Goal: Task Accomplishment & Management: Manage account settings

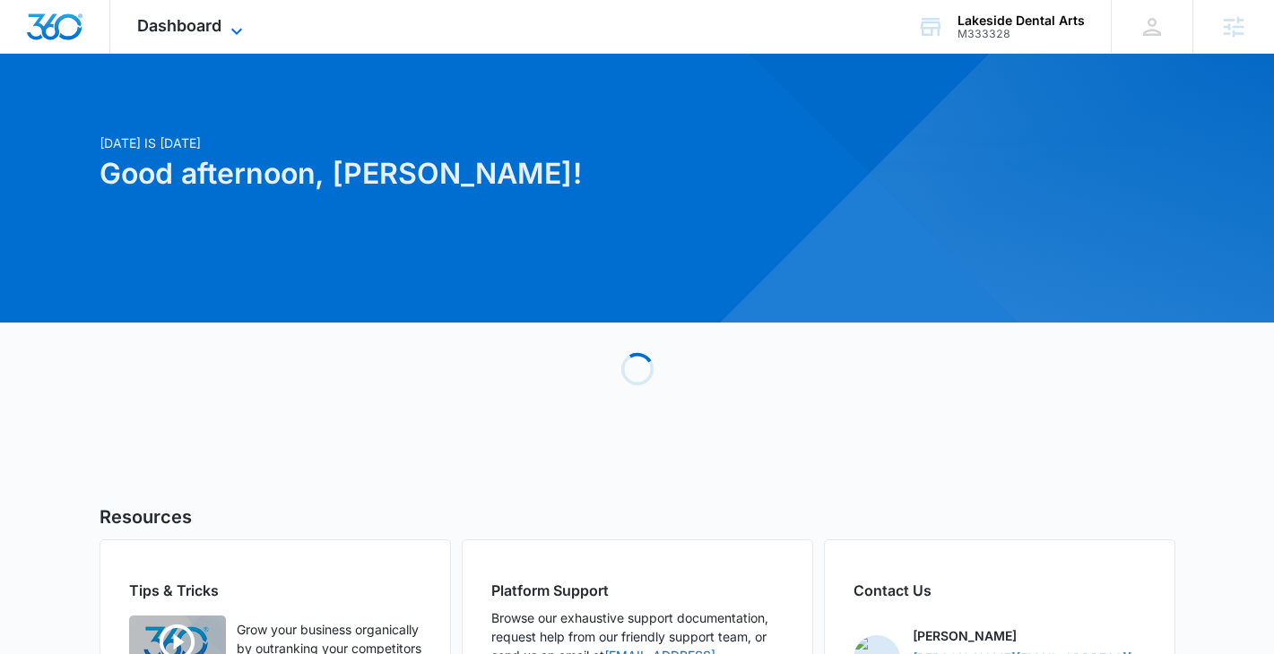
click at [203, 26] on span "Dashboard" at bounding box center [179, 25] width 84 height 19
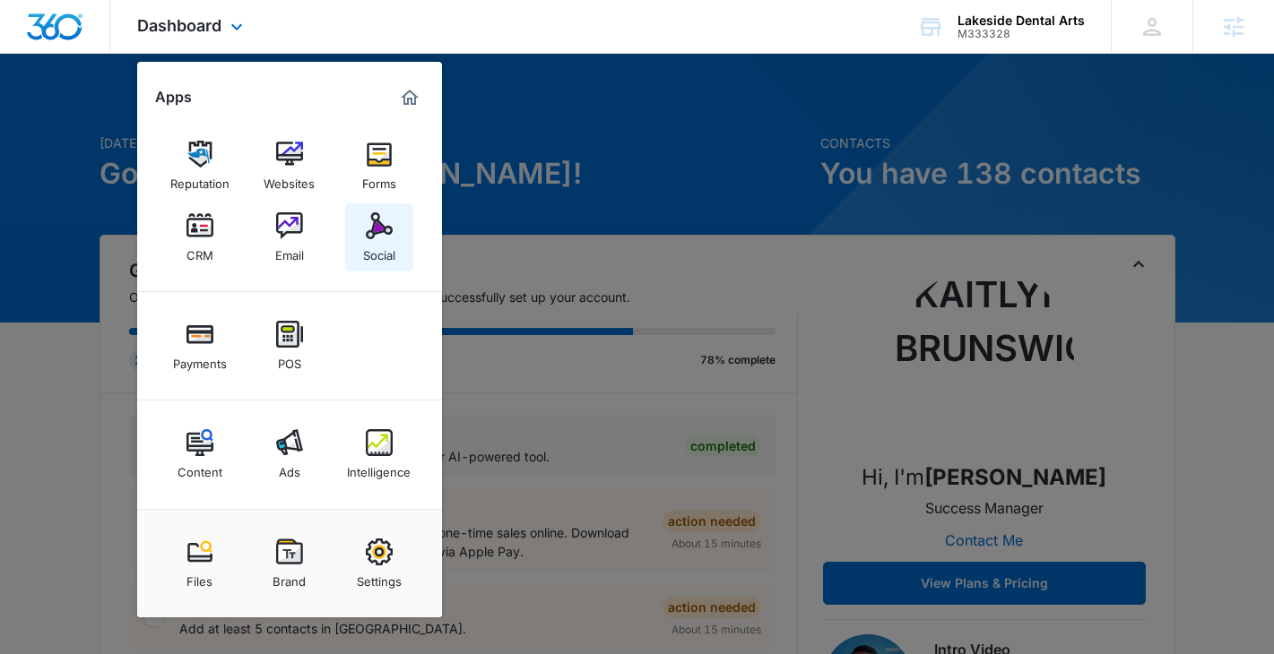
click at [376, 255] on div "Social" at bounding box center [379, 250] width 32 height 23
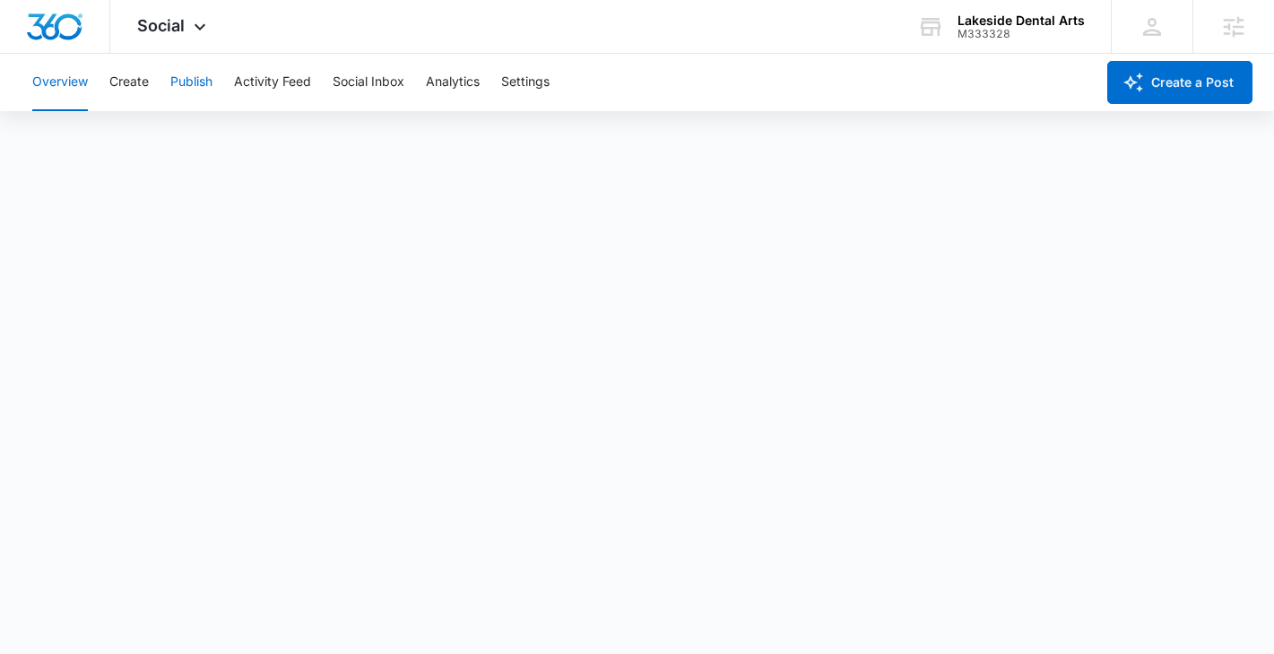
click at [177, 82] on button "Publish" at bounding box center [191, 82] width 42 height 57
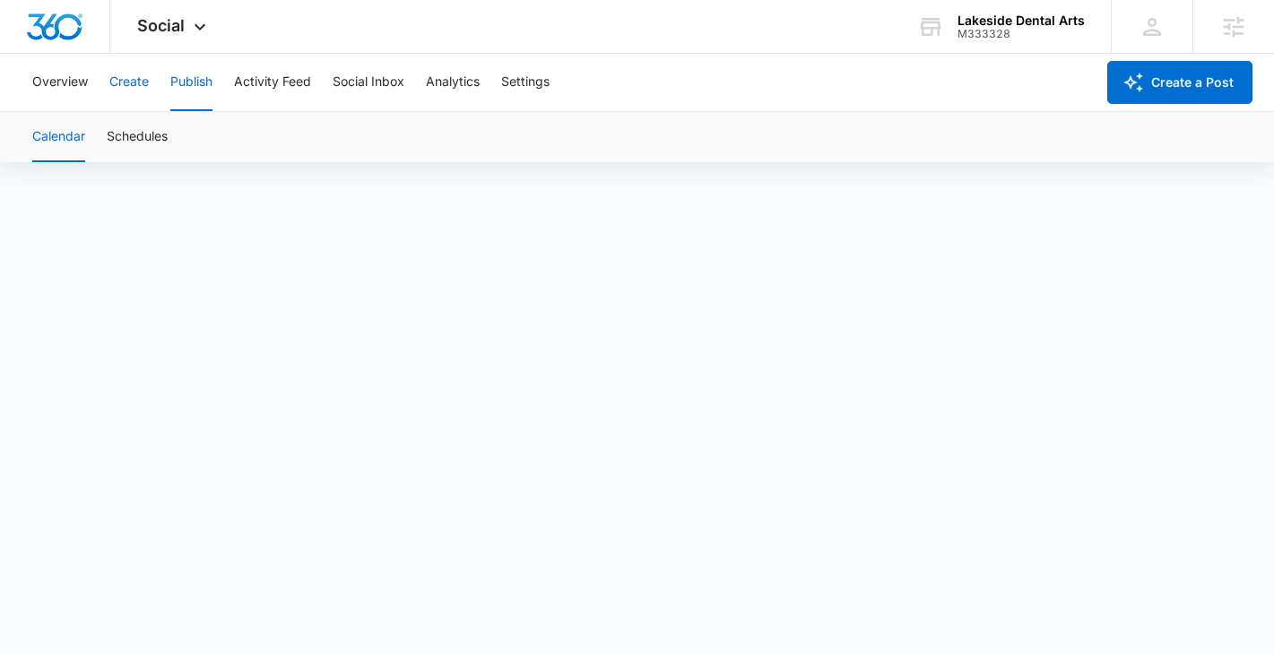
click at [127, 73] on button "Create" at bounding box center [128, 82] width 39 height 57
click at [177, 135] on button "Approvals" at bounding box center [175, 137] width 60 height 50
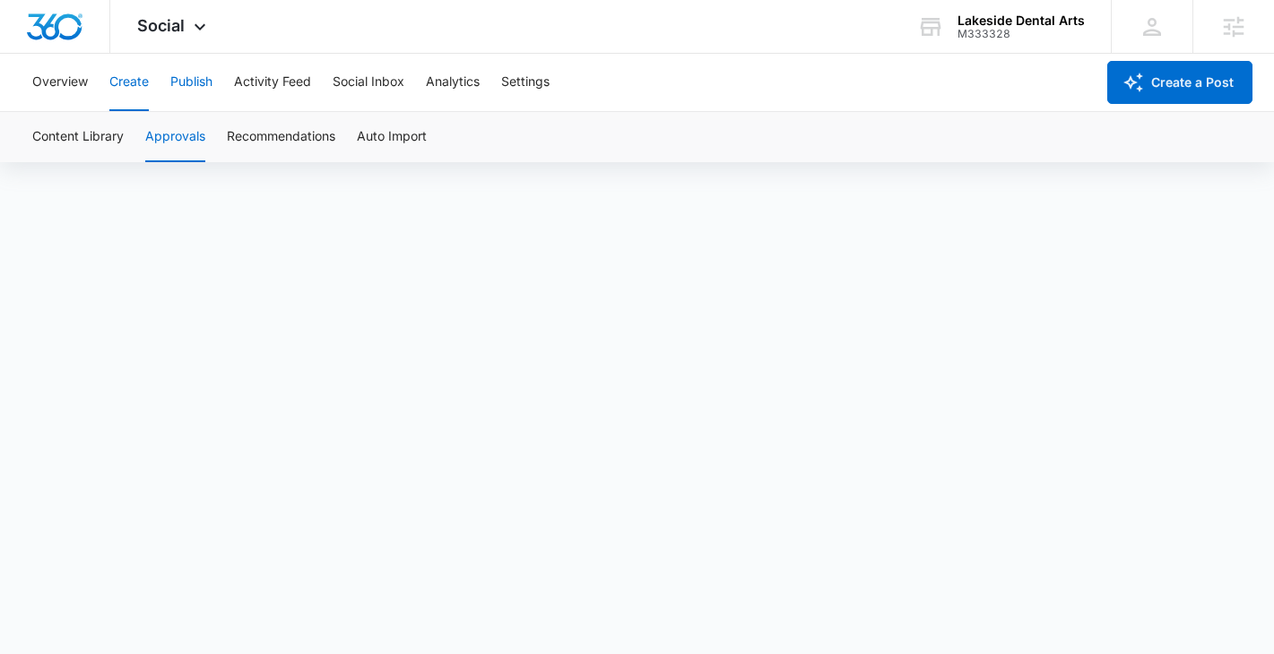
click at [181, 83] on button "Publish" at bounding box center [191, 82] width 42 height 57
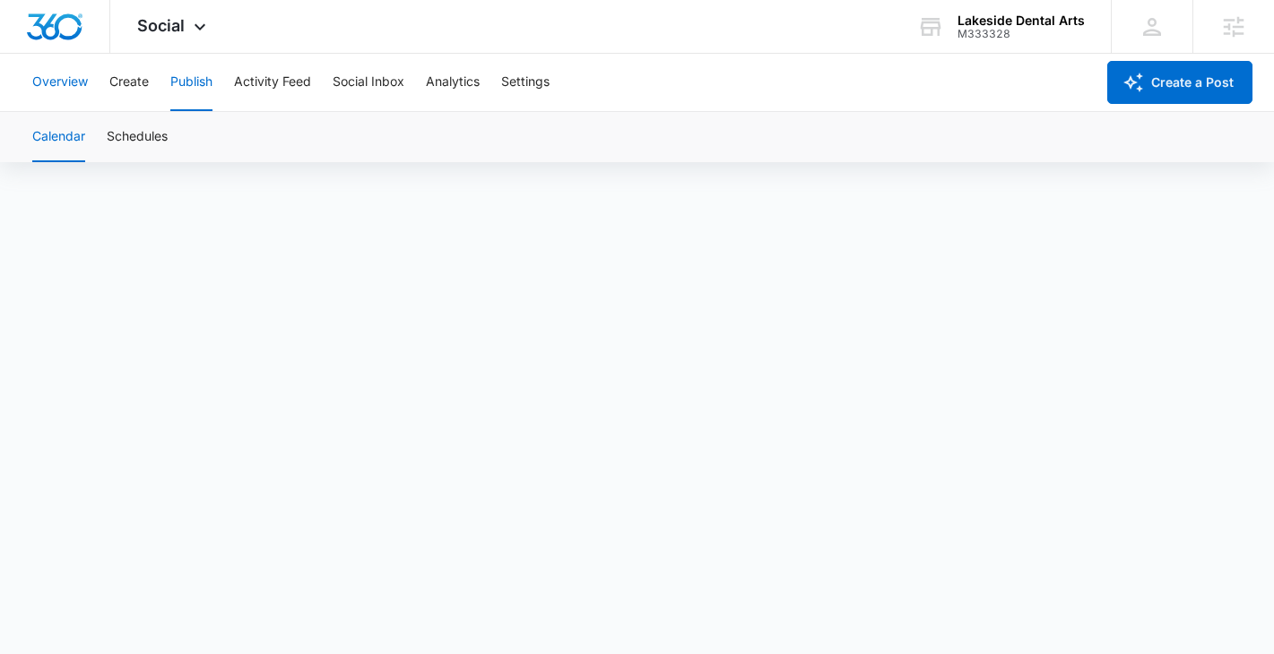
click at [80, 75] on button "Overview" at bounding box center [60, 82] width 56 height 57
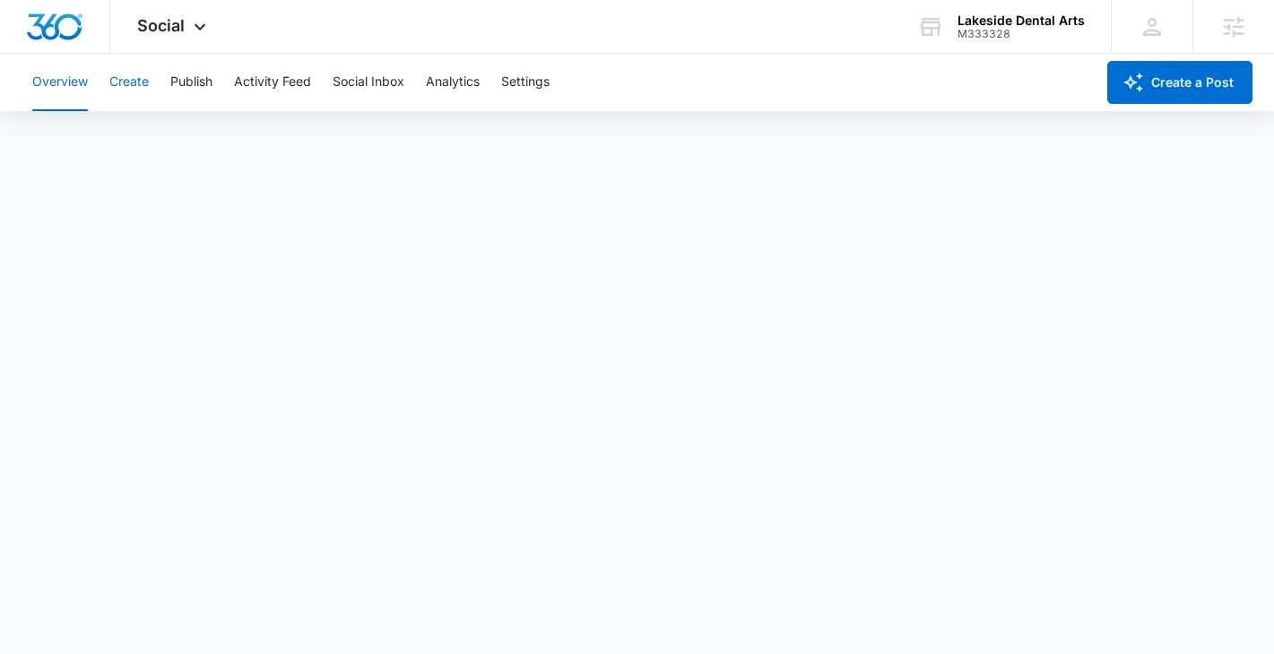
click at [132, 81] on button "Create" at bounding box center [128, 82] width 39 height 57
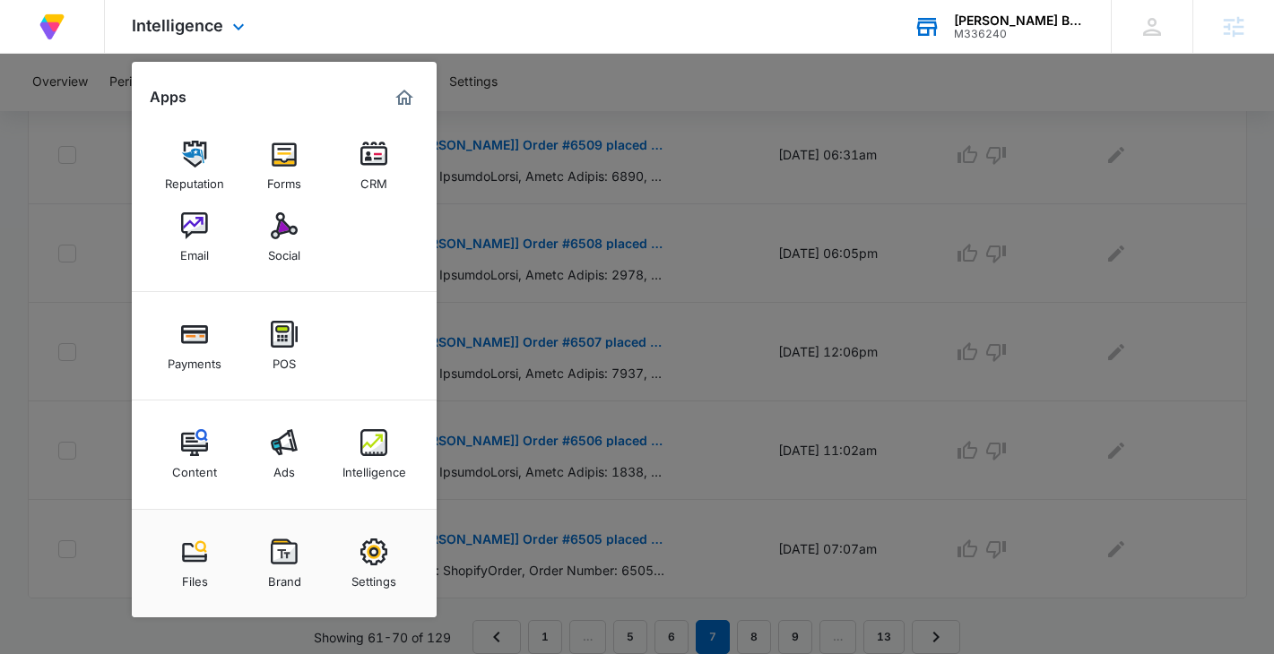
click at [1017, 48] on div "Christi Harris Beauty USA LP M336240 Your Accounts View All" at bounding box center [998, 26] width 224 height 53
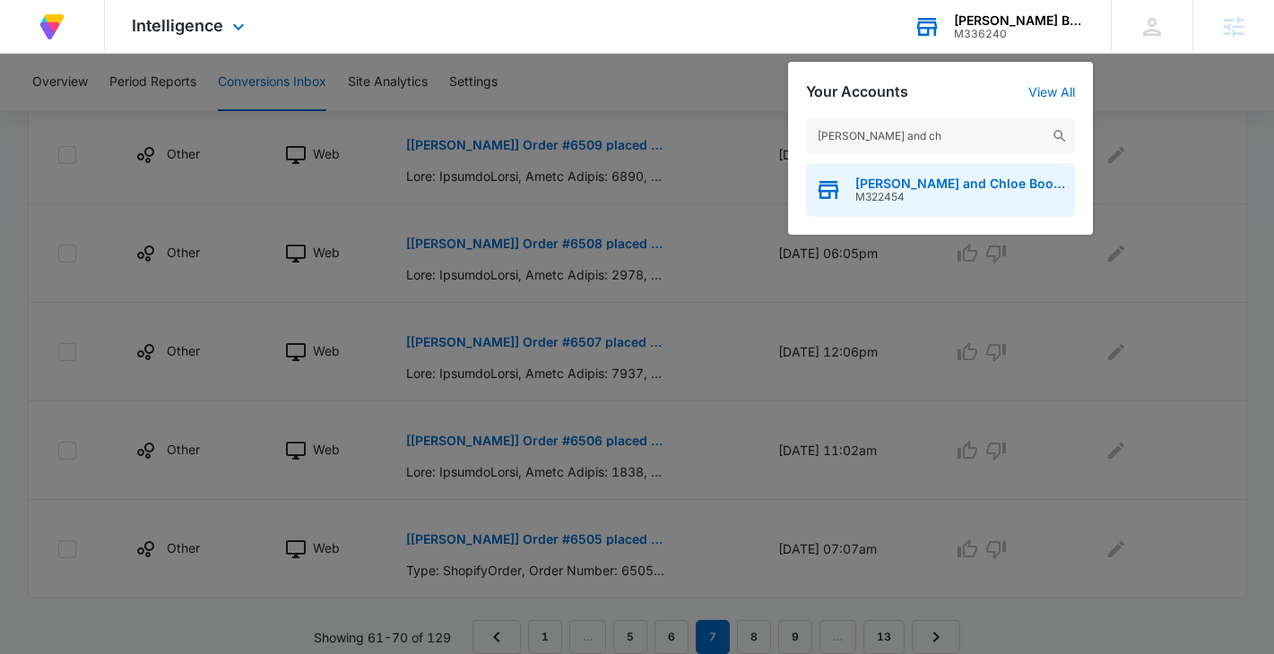
type input "emma and ch"
click at [908, 183] on span "Emma and Chloe Books" at bounding box center [960, 184] width 211 height 14
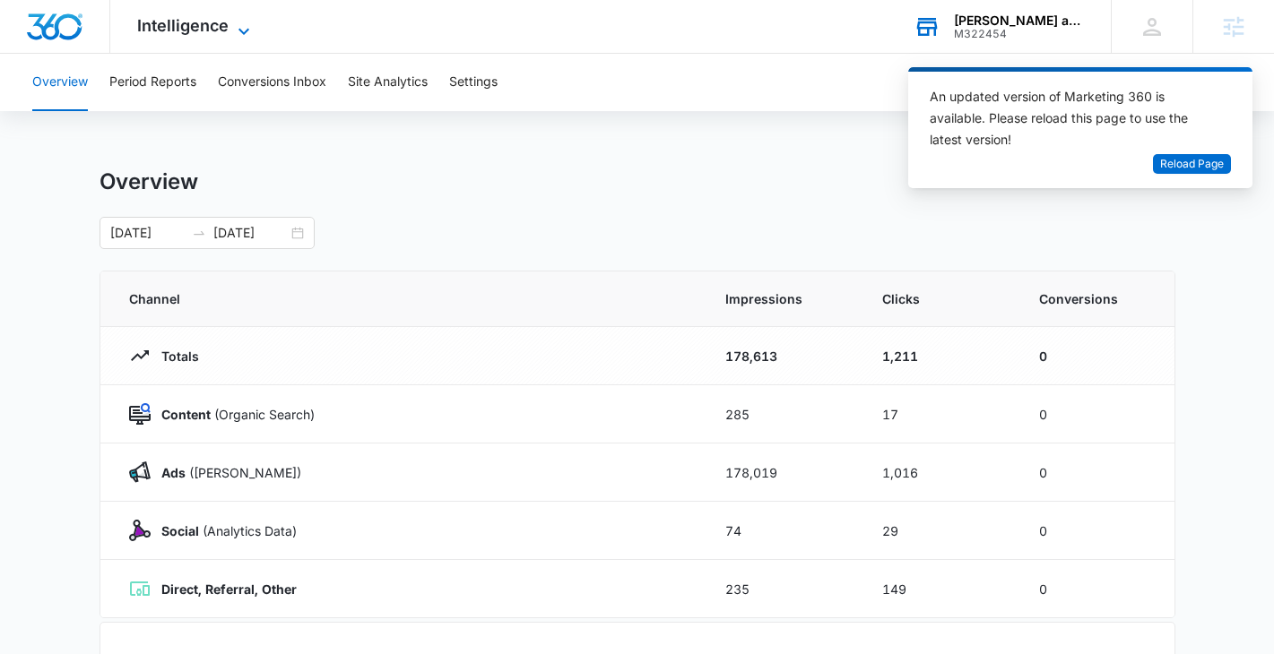
click at [192, 26] on span "Intelligence" at bounding box center [182, 25] width 91 height 19
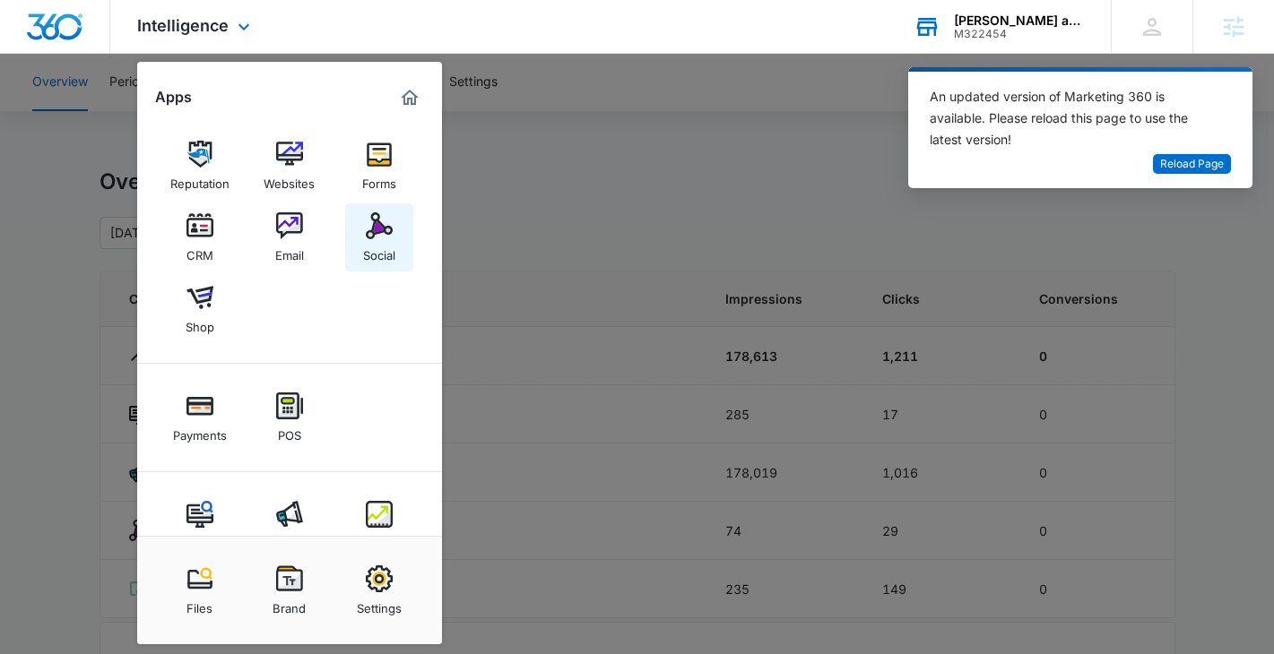
click at [376, 232] on img at bounding box center [379, 225] width 27 height 27
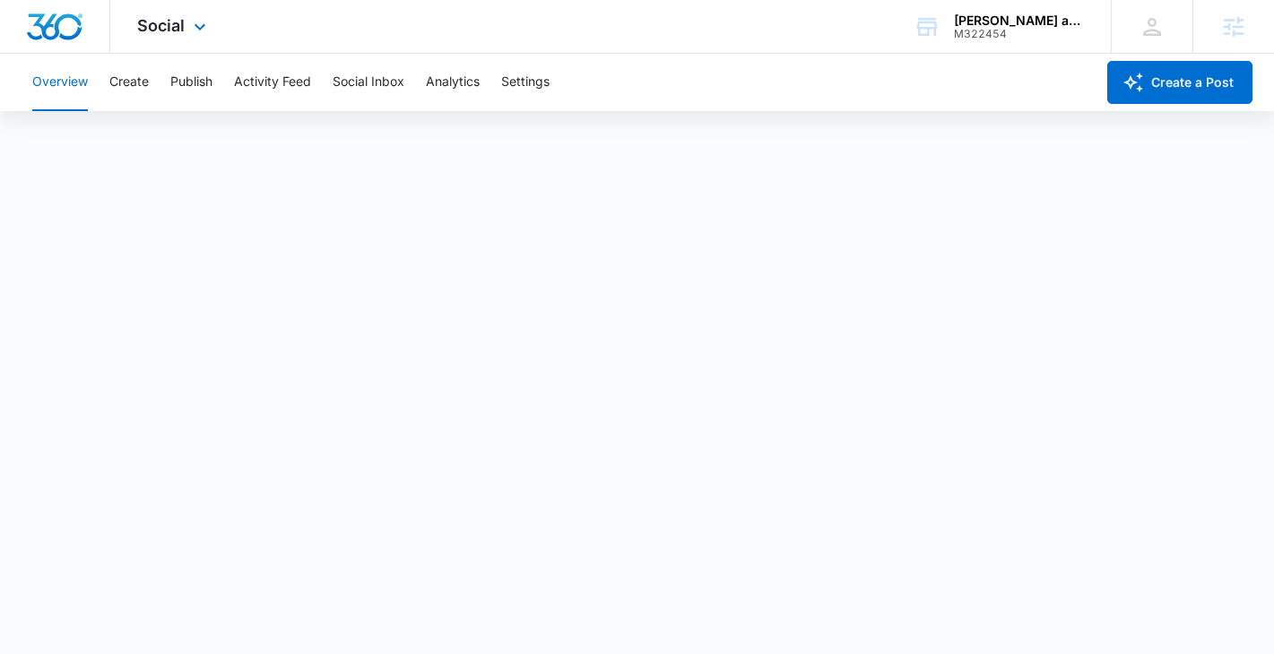
click at [186, 2] on div "Social Apps Reputation Websites Forms CRM Email Social Shop Payments POS Conten…" at bounding box center [173, 26] width 127 height 53
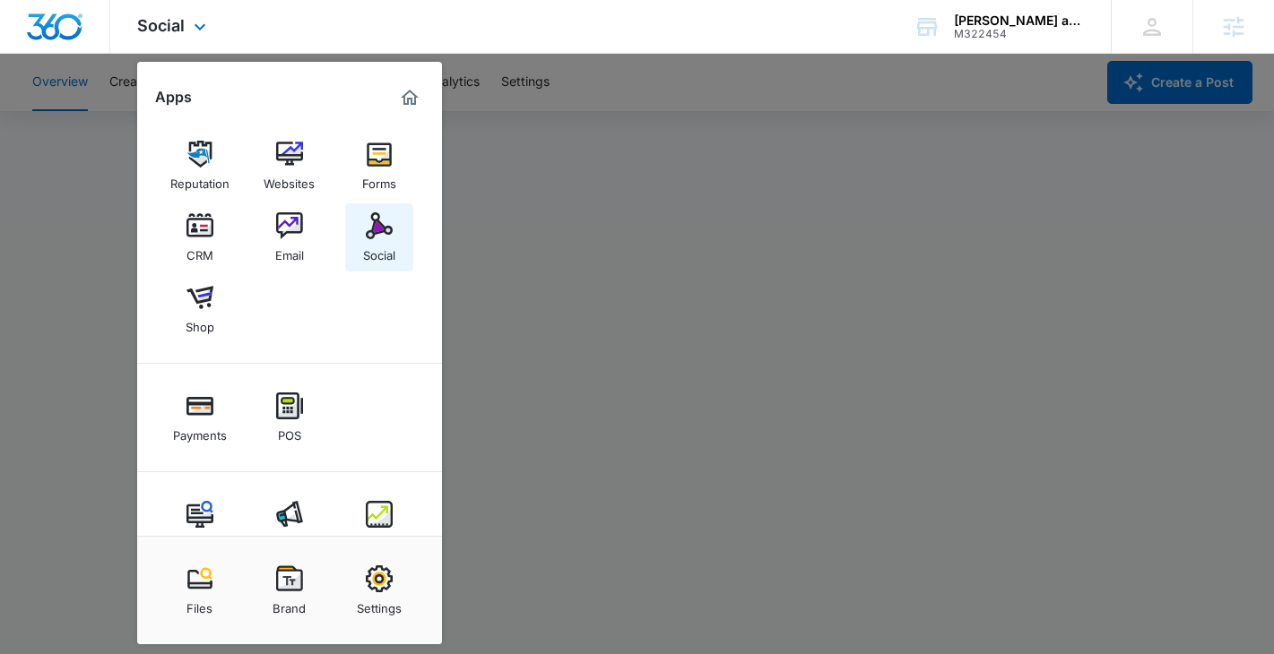
click at [383, 266] on link "Social" at bounding box center [379, 237] width 68 height 68
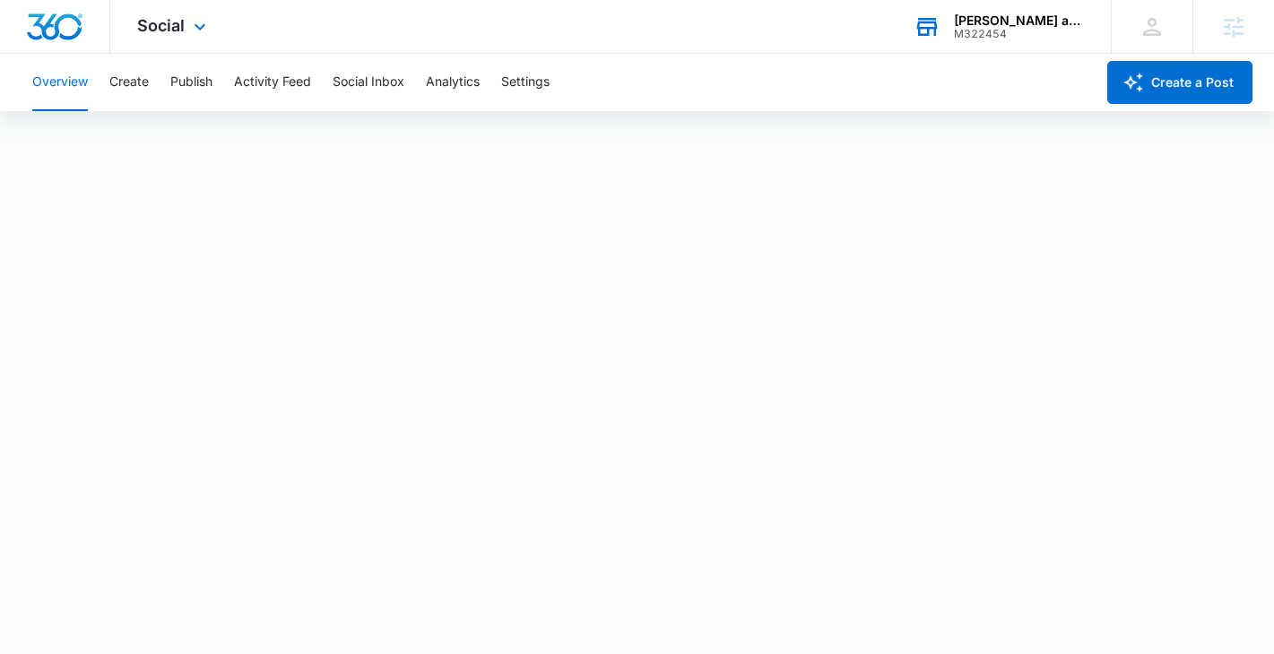
click at [1022, 39] on div "M322454" at bounding box center [1019, 34] width 131 height 13
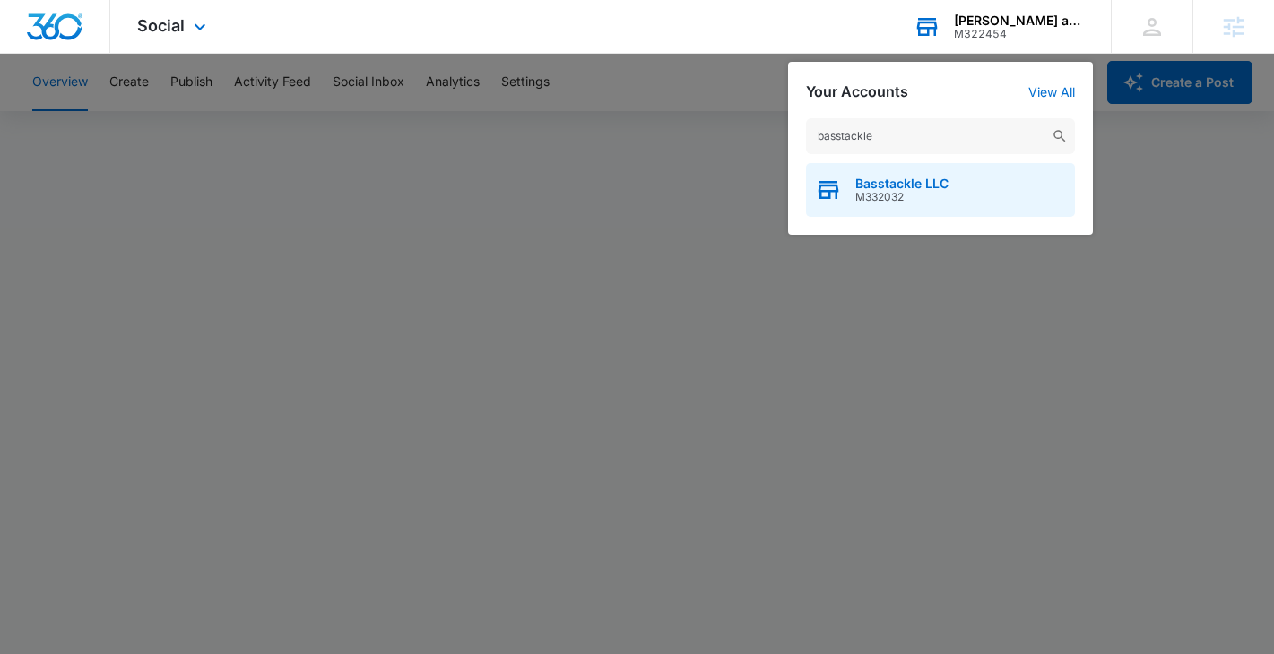
type input "basstackle"
click at [885, 193] on span "M332032" at bounding box center [901, 197] width 93 height 13
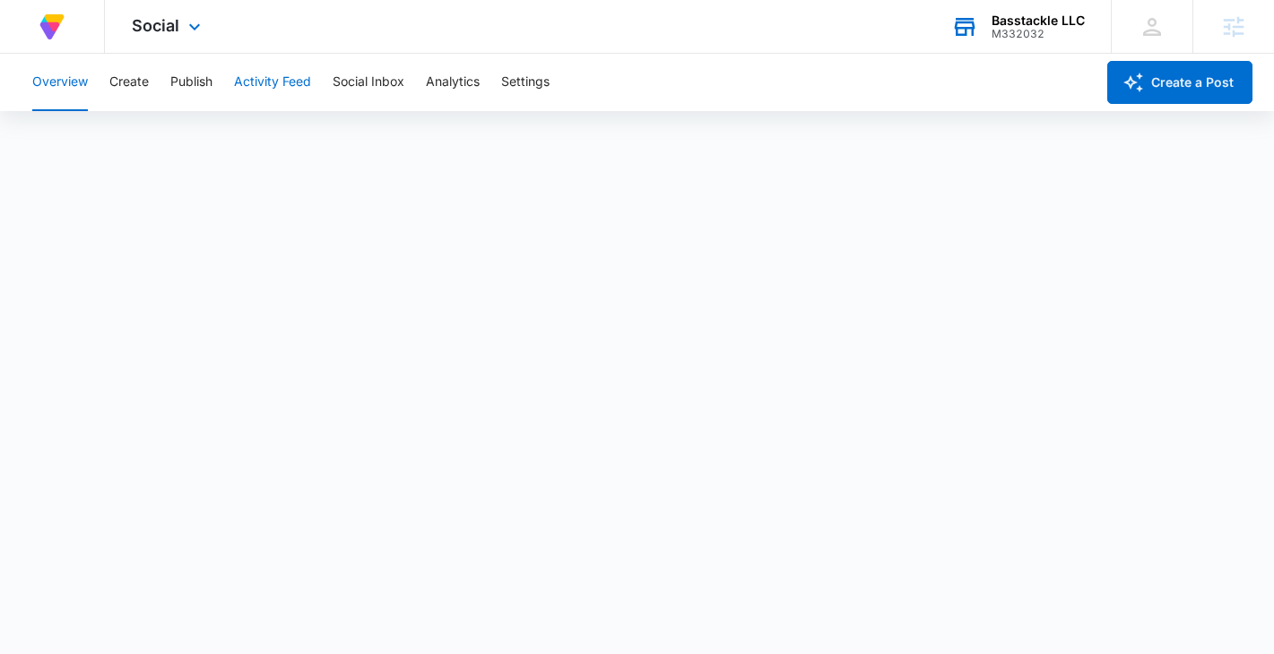
click at [276, 91] on button "Activity Feed" at bounding box center [272, 82] width 77 height 57
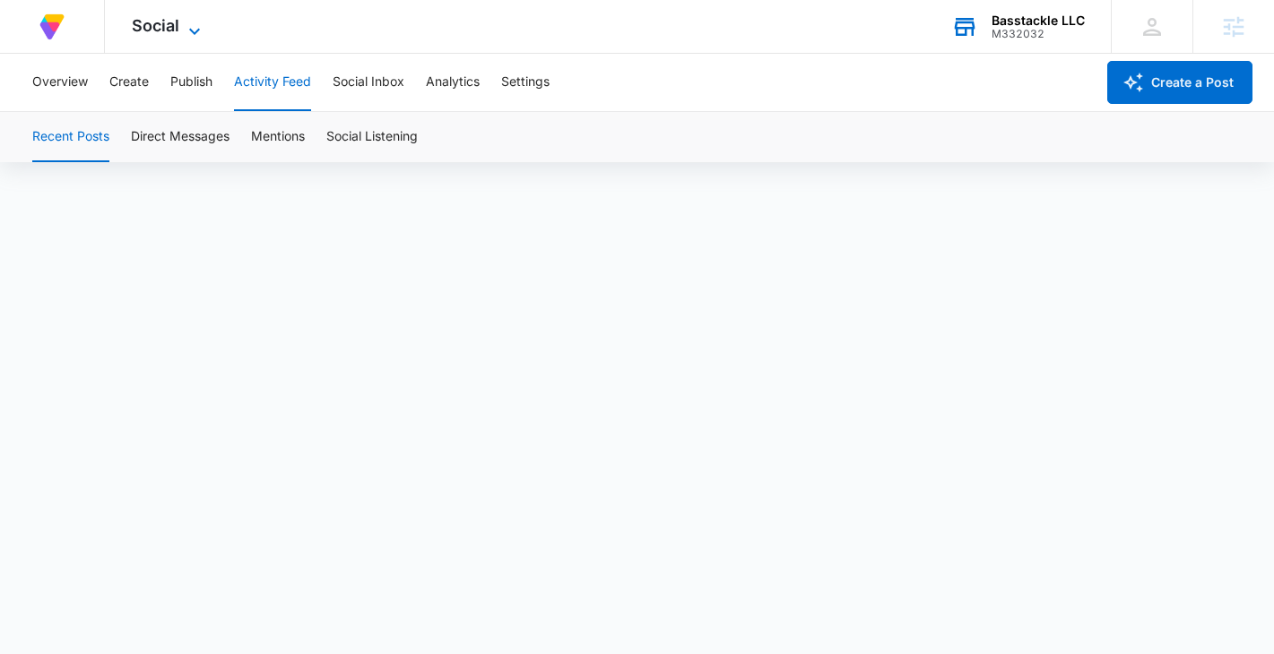
click at [172, 16] on span "Social" at bounding box center [156, 25] width 48 height 19
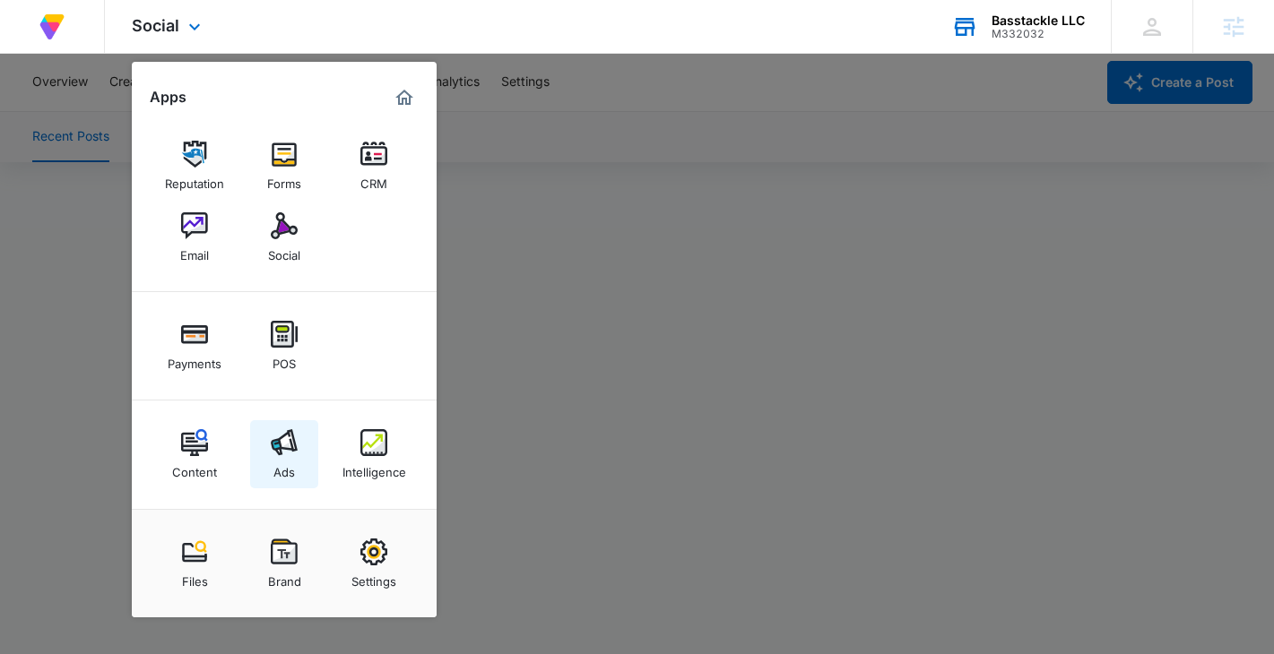
click at [285, 446] on img at bounding box center [284, 442] width 27 height 27
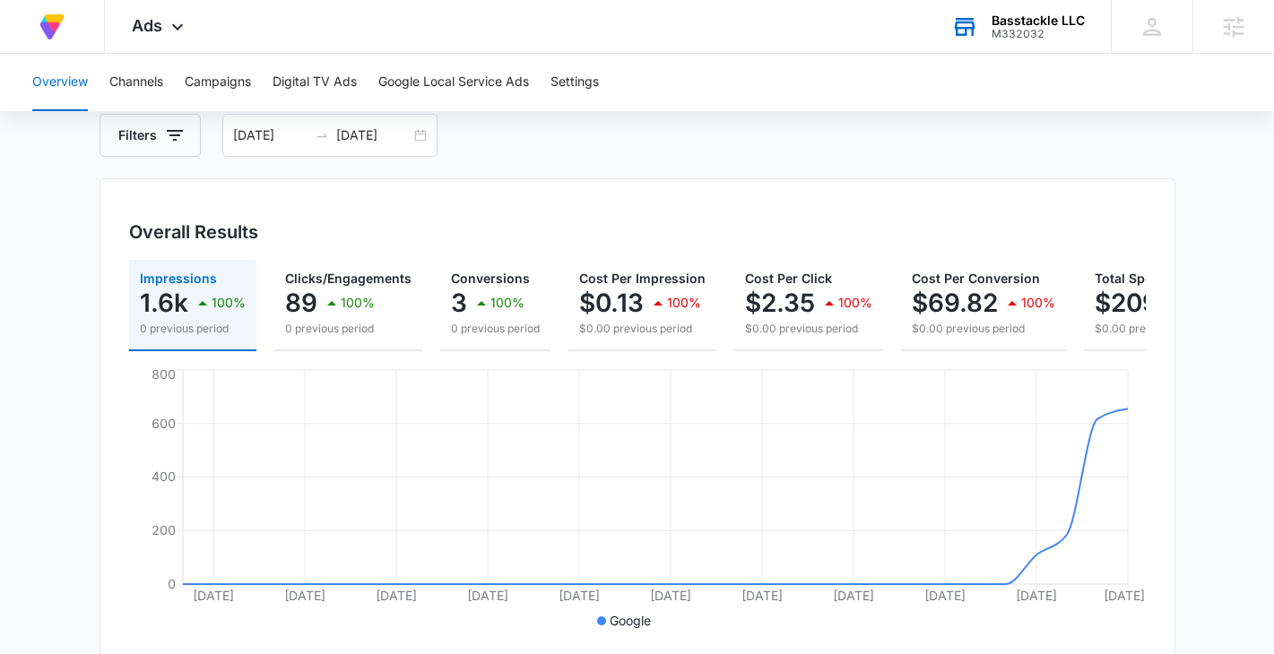
scroll to position [96, 0]
click at [419, 139] on div "08/11/2025 09/11/2025" at bounding box center [329, 137] width 215 height 43
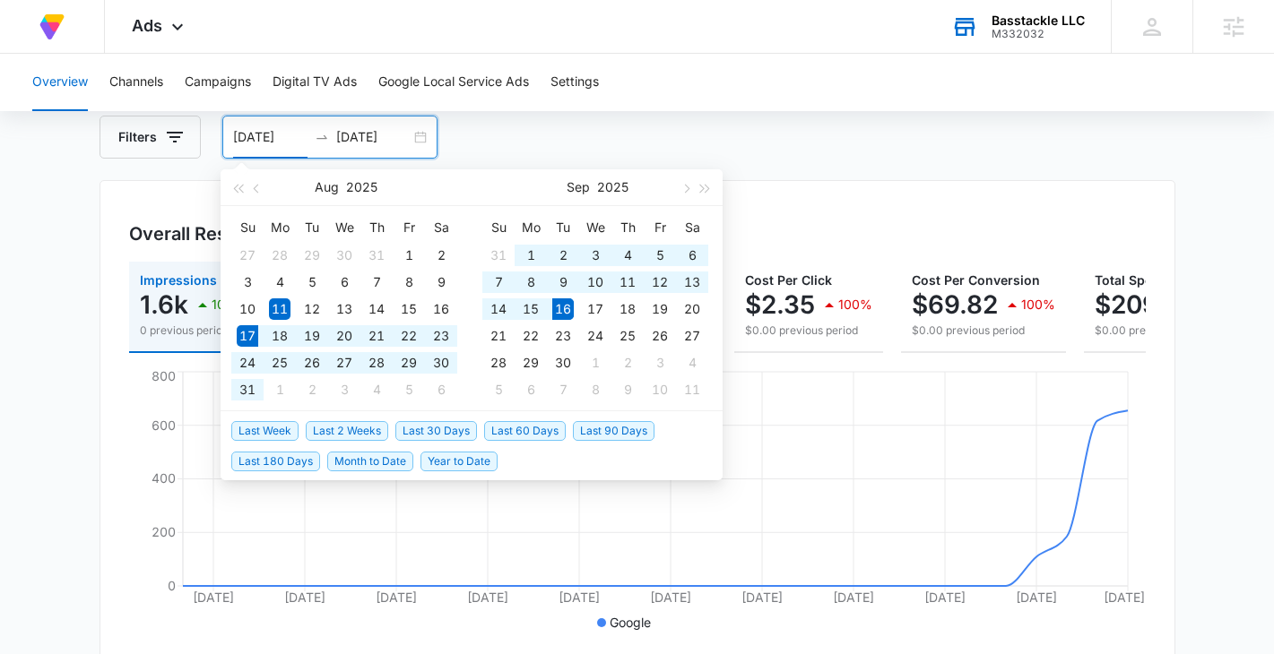
click at [431, 436] on span "Last 30 Days" at bounding box center [436, 431] width 82 height 20
type input "08/17/2025"
type input "09/16/2025"
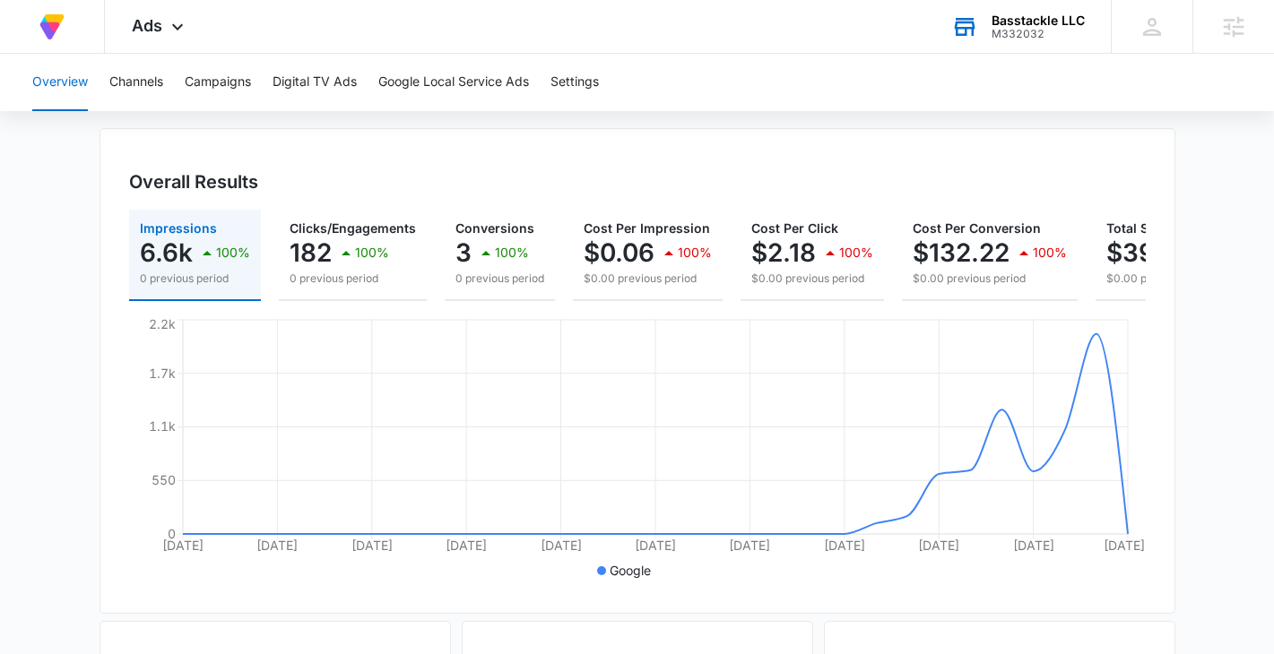
scroll to position [0, 0]
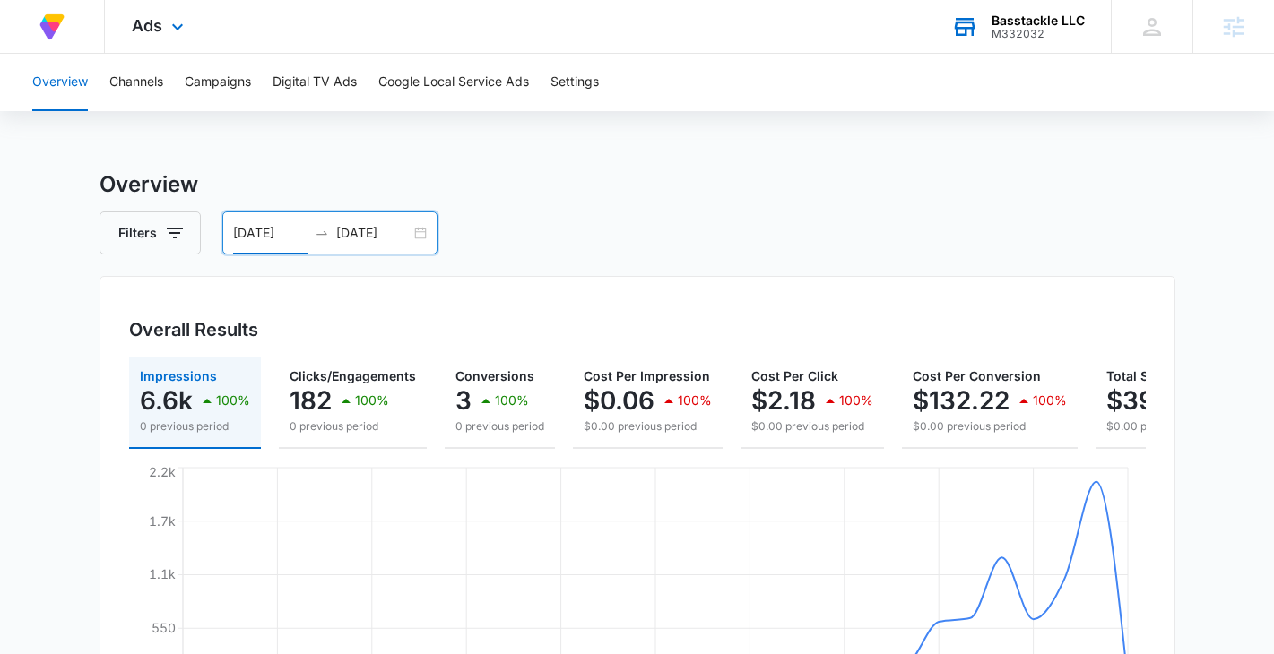
click at [175, 43] on div "Ads Apps Reputation Forms CRM Email Social Payments POS Content Ads Intelligenc…" at bounding box center [160, 26] width 110 height 53
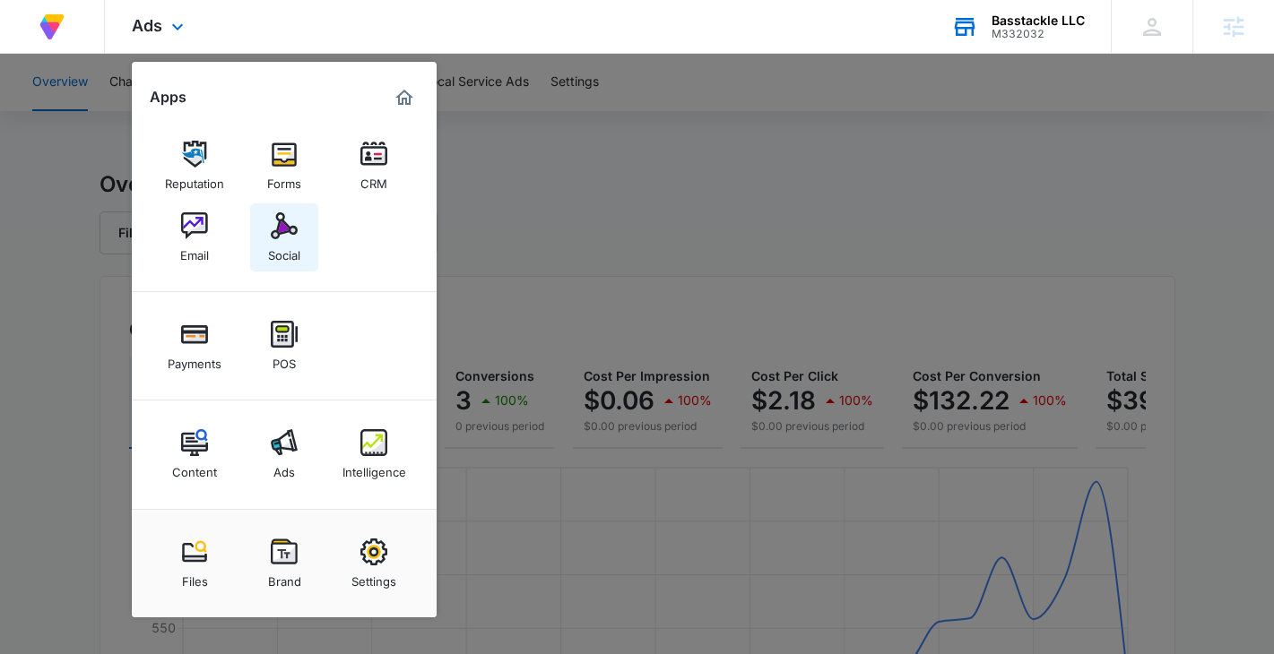
click at [281, 249] on div "Social" at bounding box center [284, 250] width 32 height 23
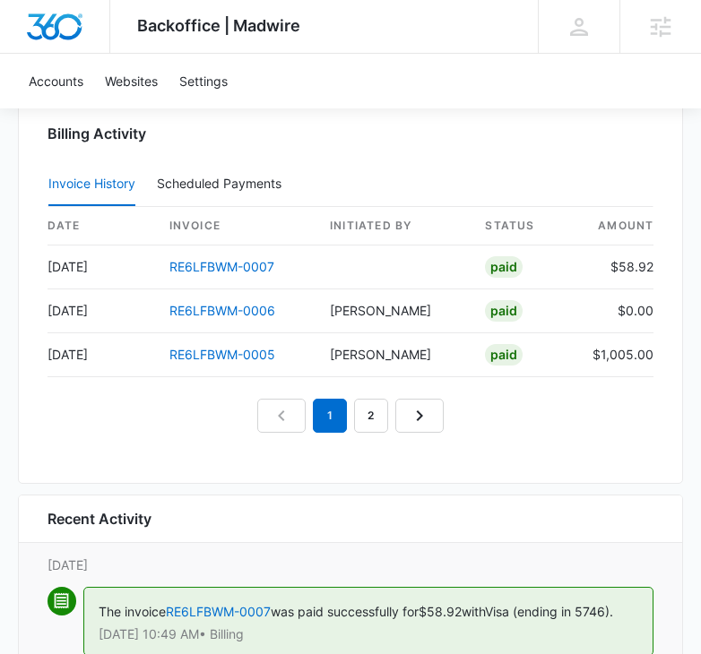
scroll to position [3507, 0]
